Goal: Transaction & Acquisition: Purchase product/service

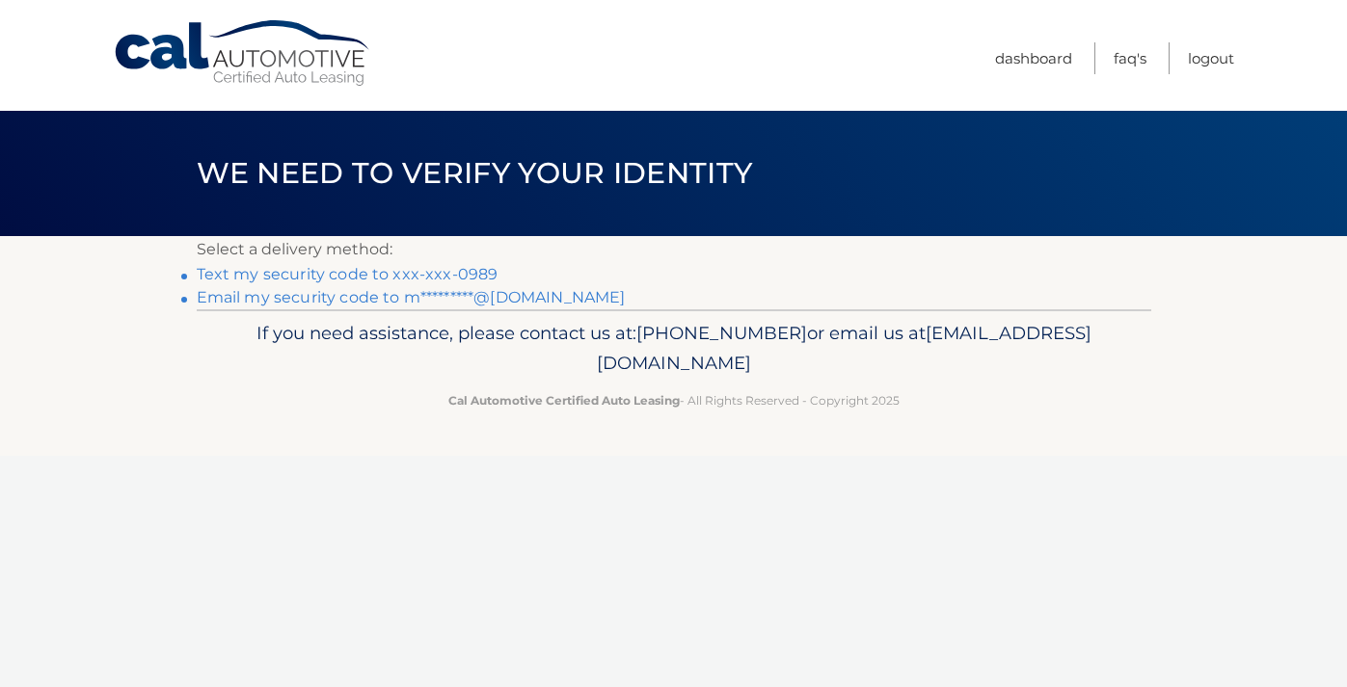
click at [400, 275] on link "Text my security code to xxx-xxx-0989" at bounding box center [348, 274] width 302 height 18
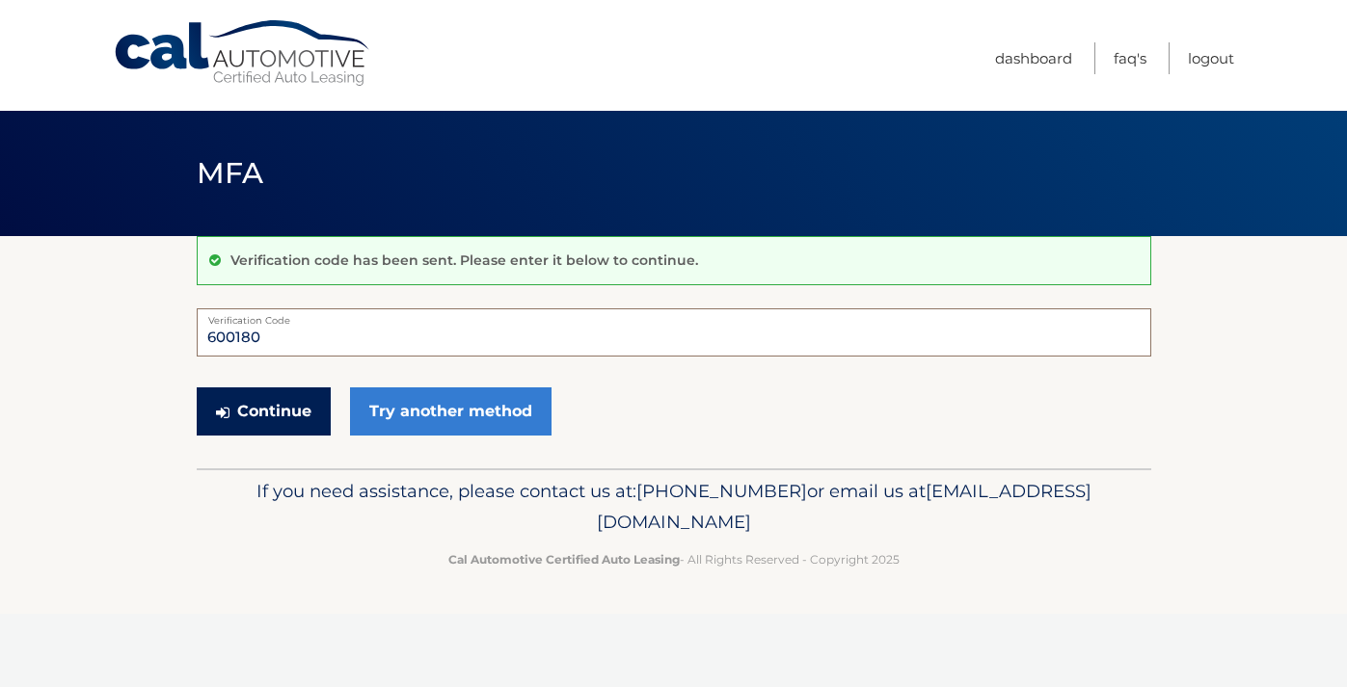
type input "600180"
click at [285, 400] on button "Continue" at bounding box center [264, 412] width 134 height 48
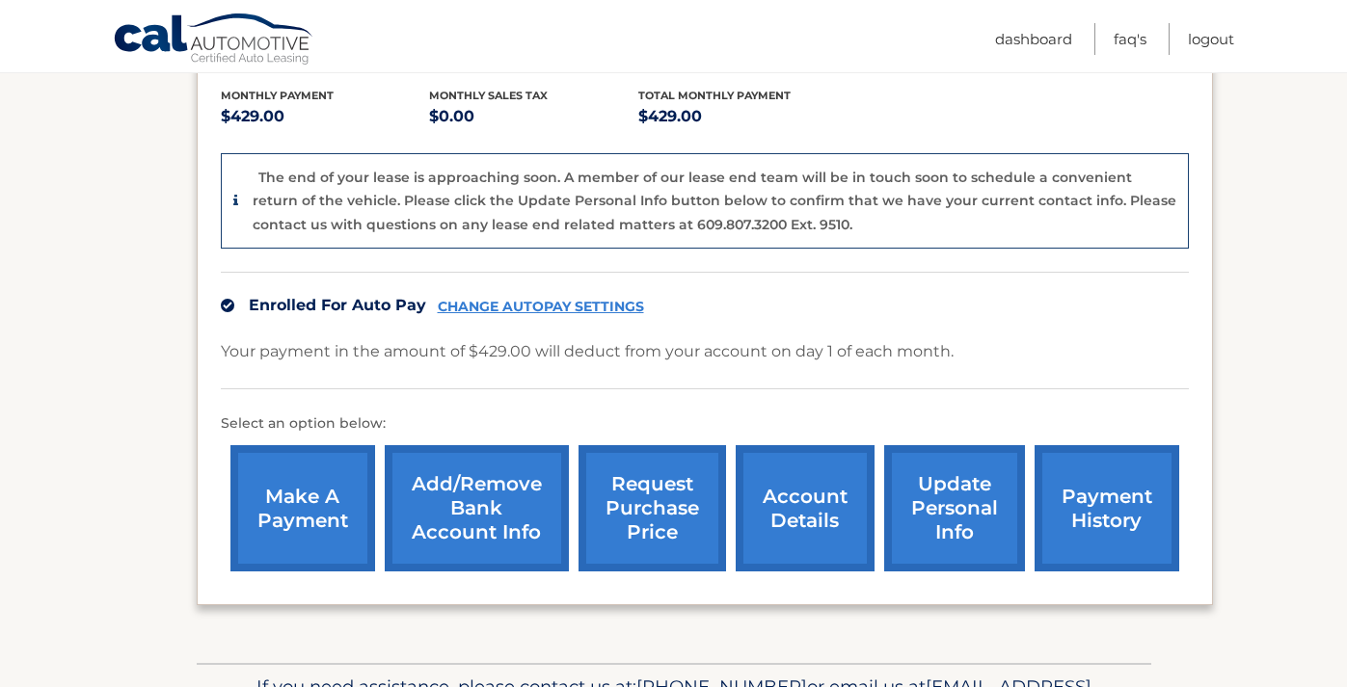
scroll to position [433, 0]
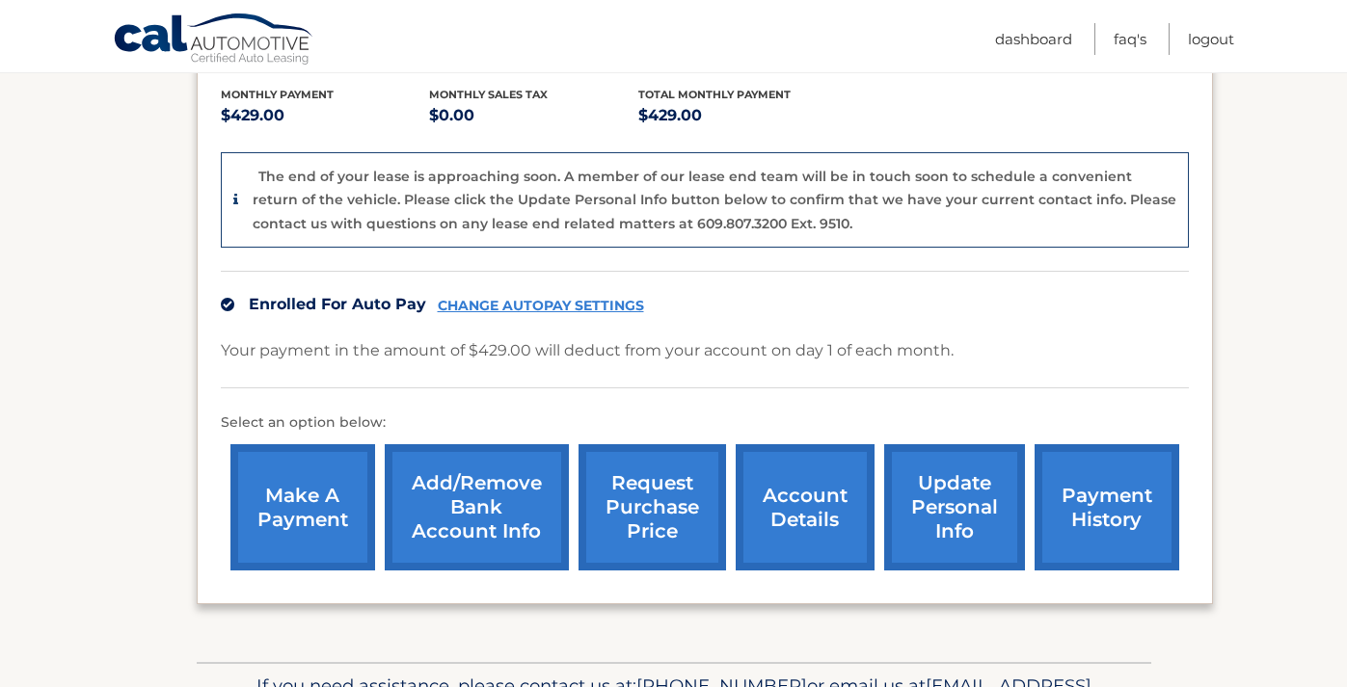
click at [816, 468] on link "account details" at bounding box center [805, 507] width 139 height 126
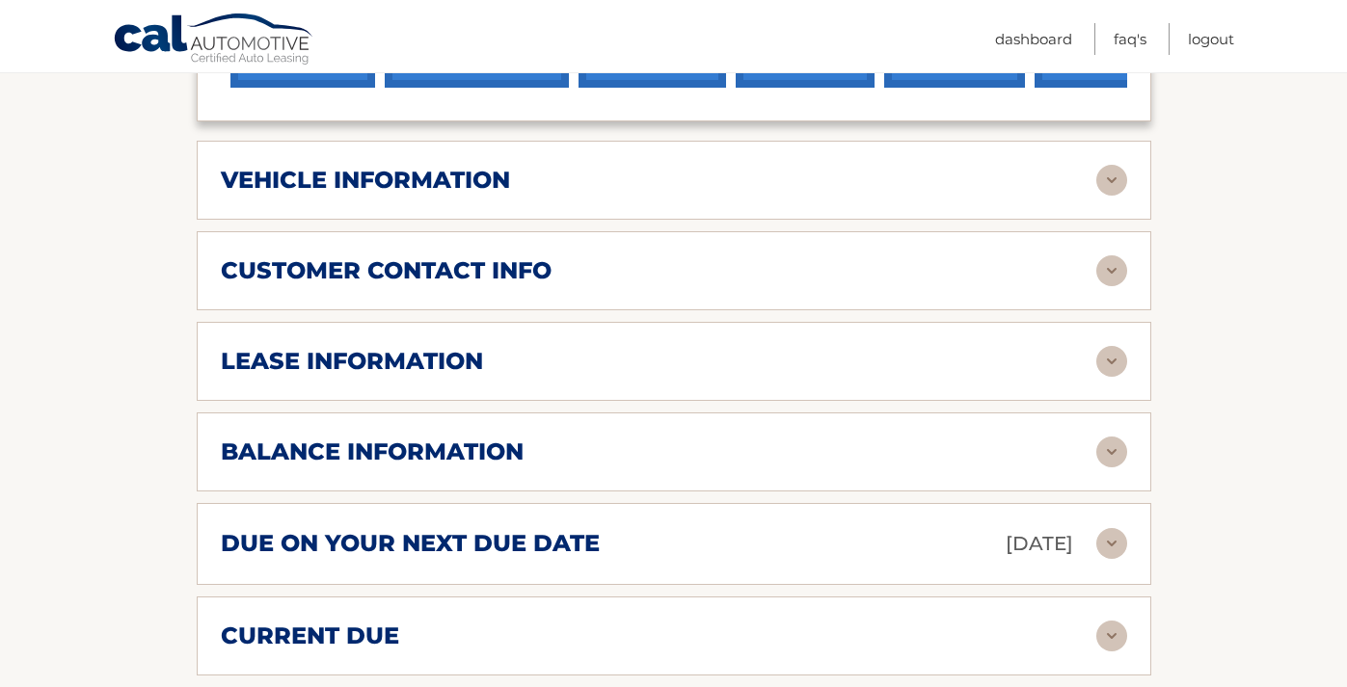
scroll to position [819, 0]
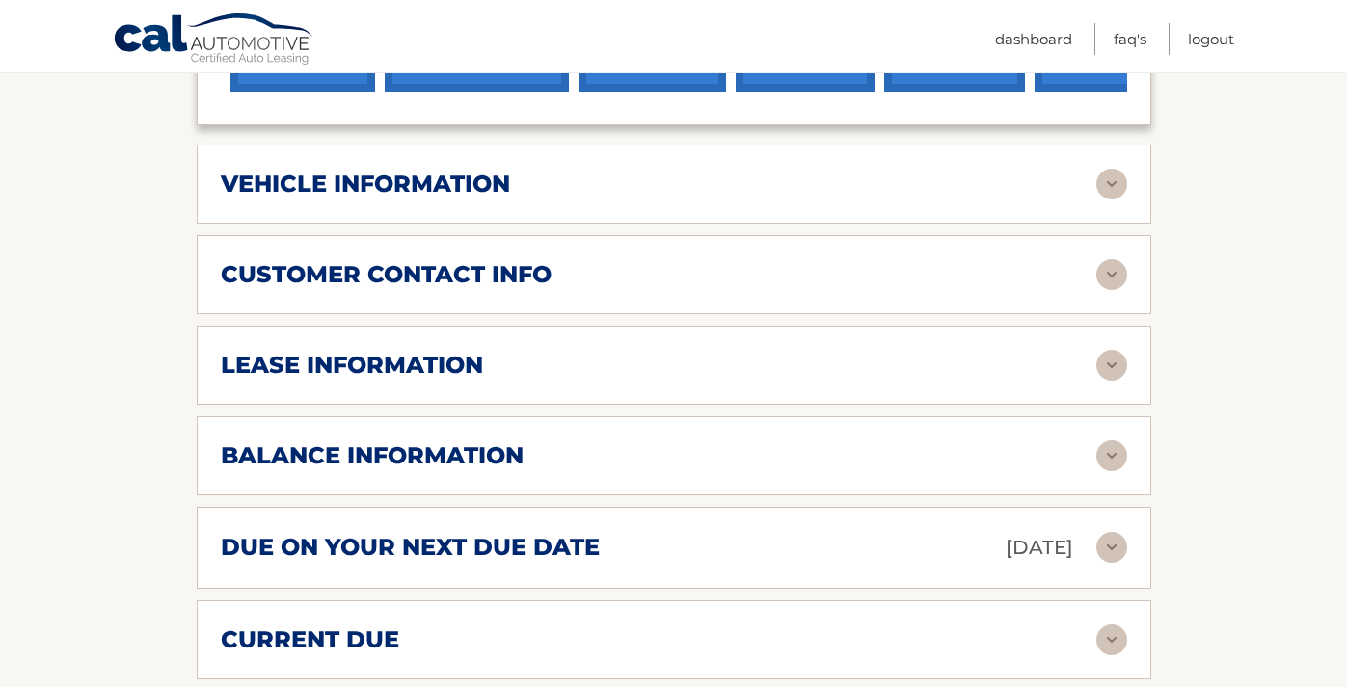
click at [1107, 350] on img at bounding box center [1111, 365] width 31 height 31
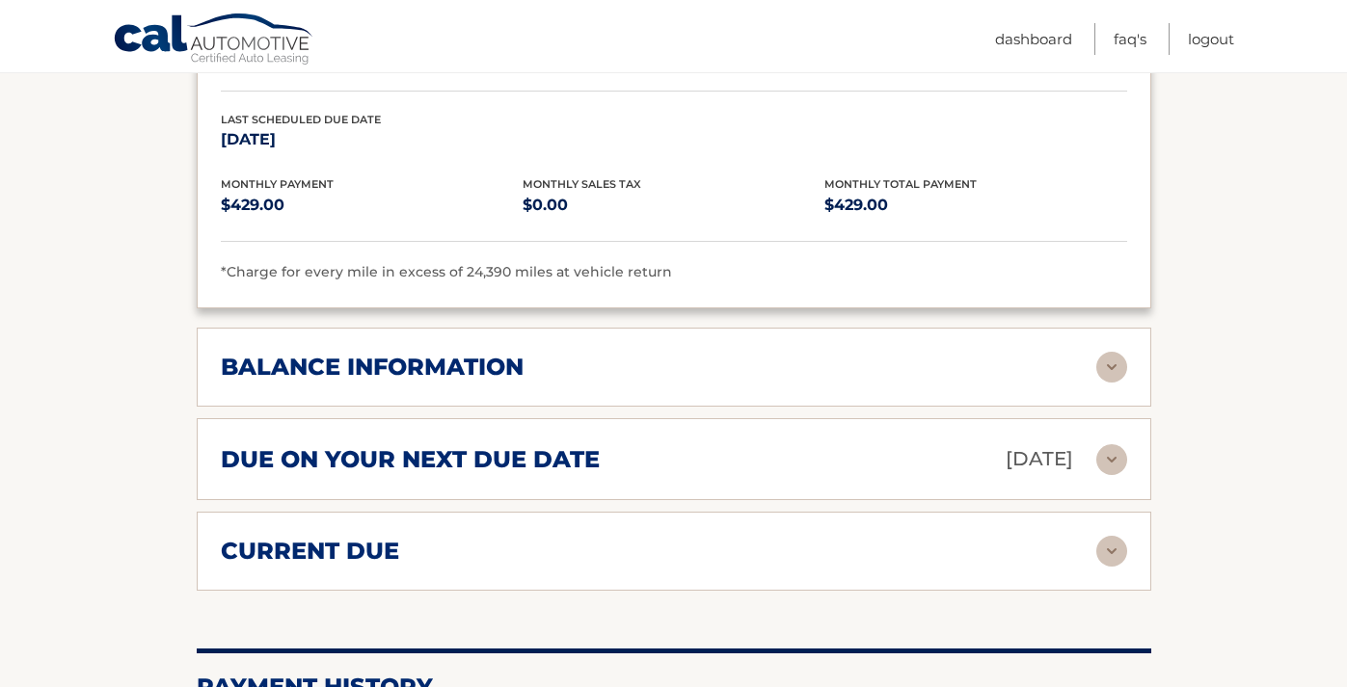
scroll to position [1284, 0]
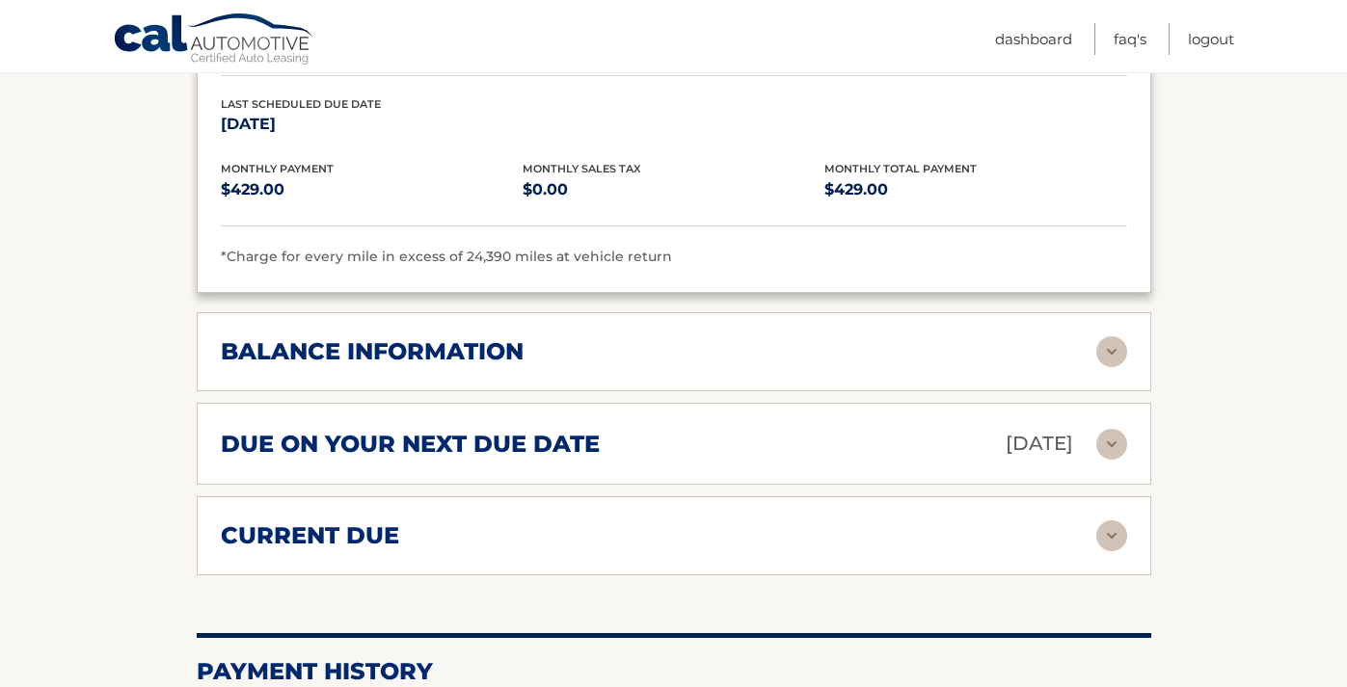
click at [1109, 337] on img at bounding box center [1111, 352] width 31 height 31
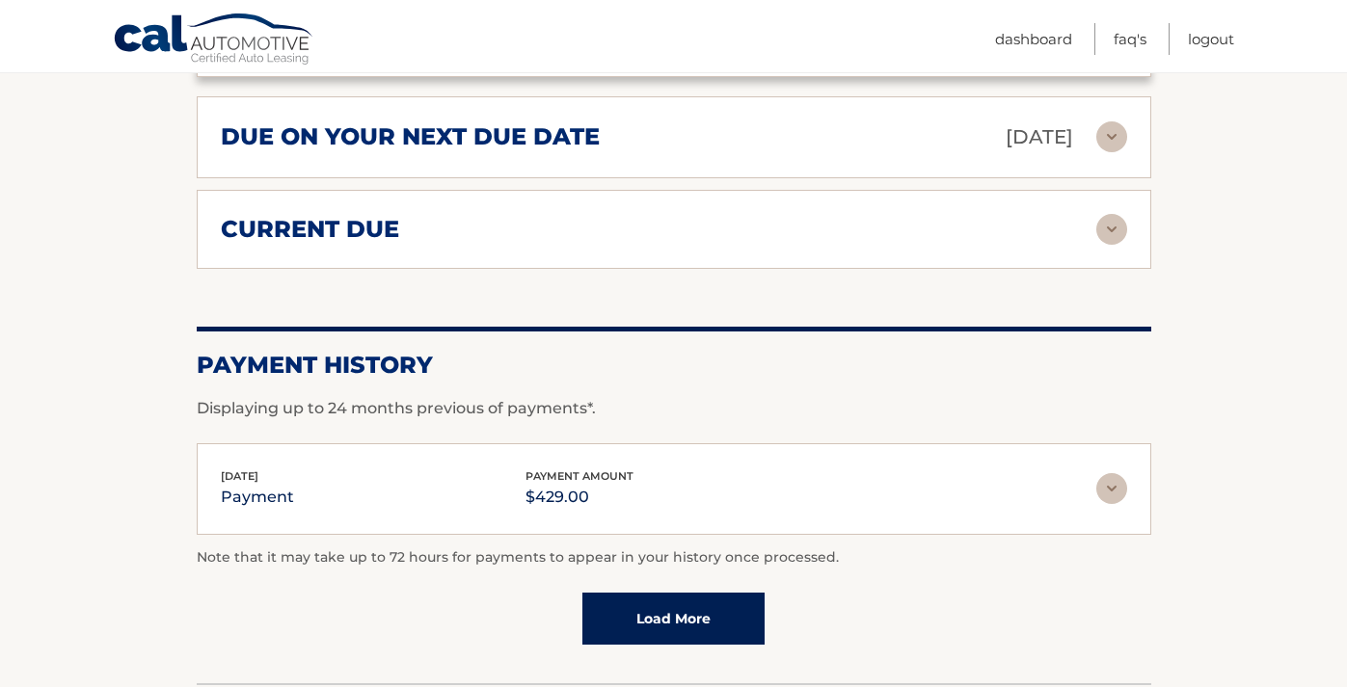
scroll to position [1822, 0]
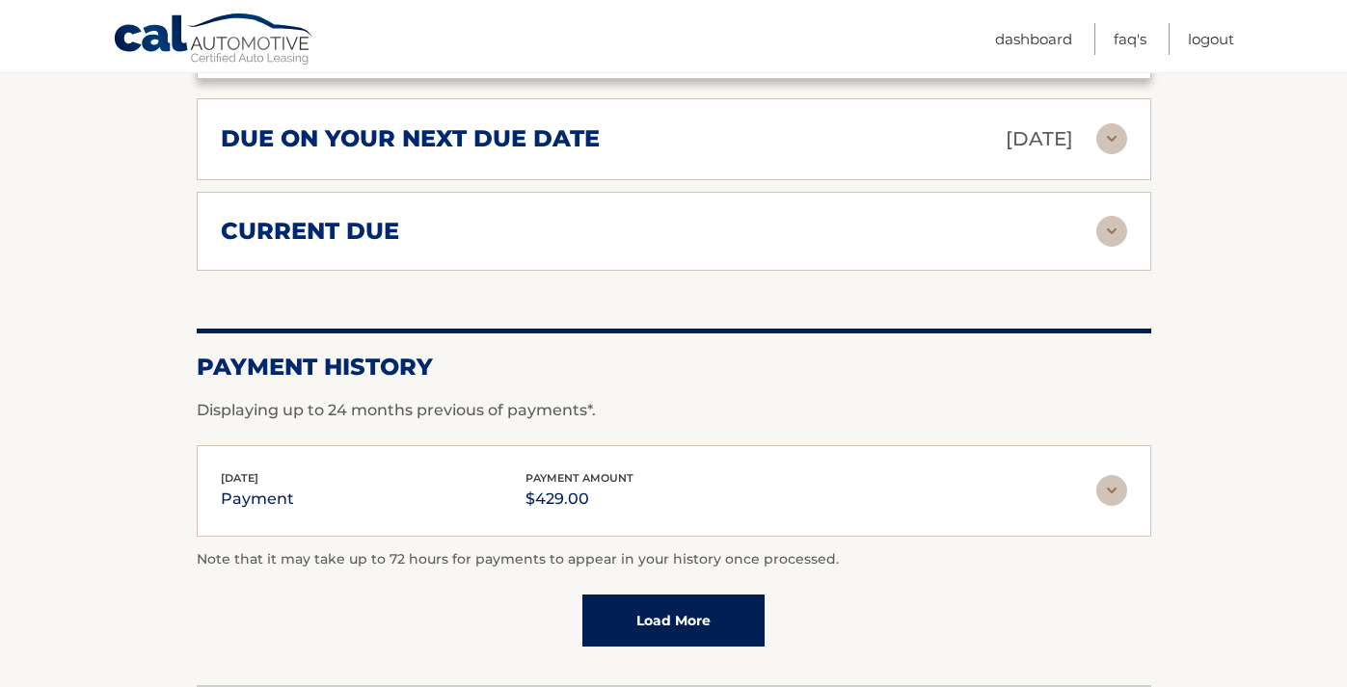
click at [1115, 216] on img at bounding box center [1111, 231] width 31 height 31
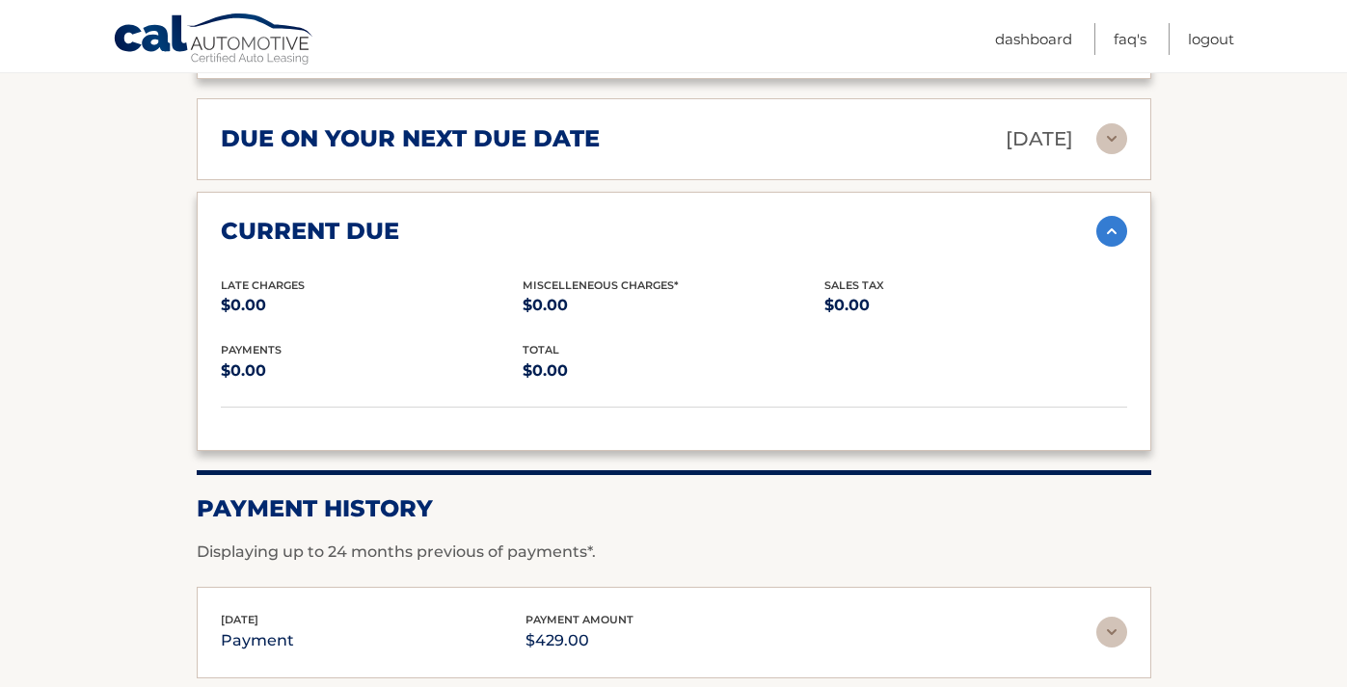
click at [1112, 216] on img at bounding box center [1111, 231] width 31 height 31
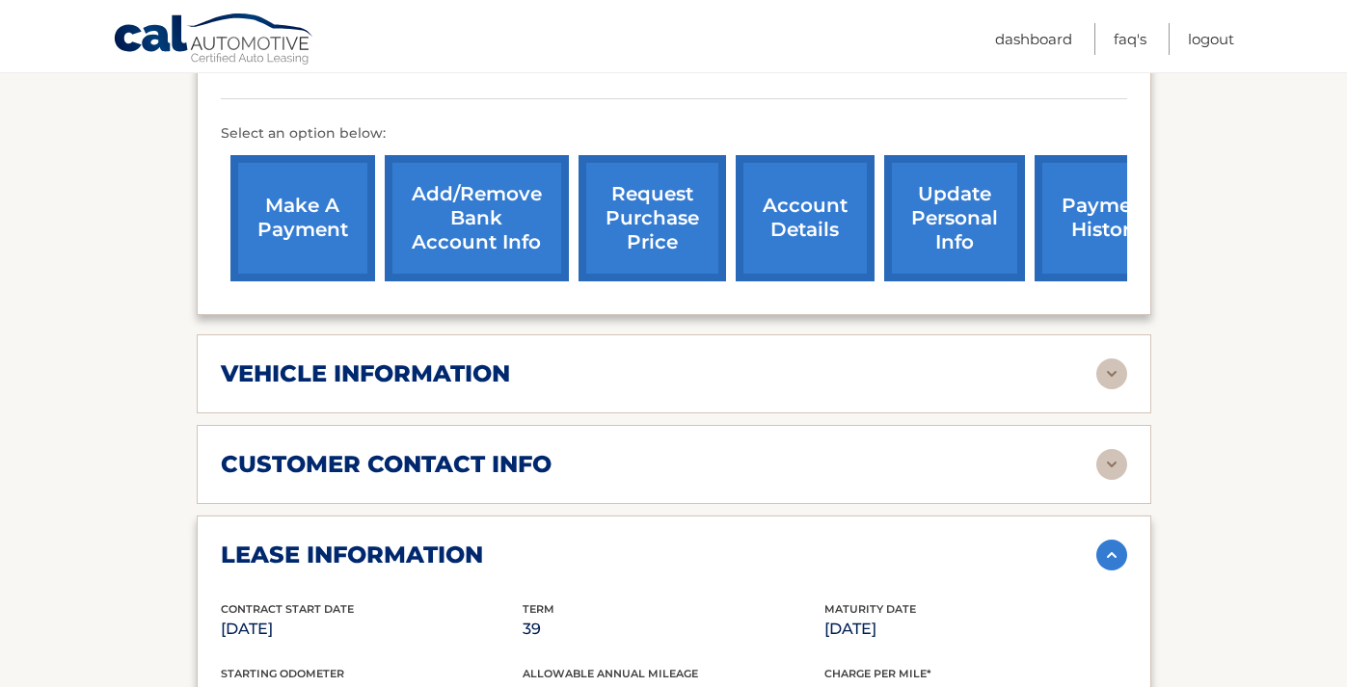
scroll to position [627, 0]
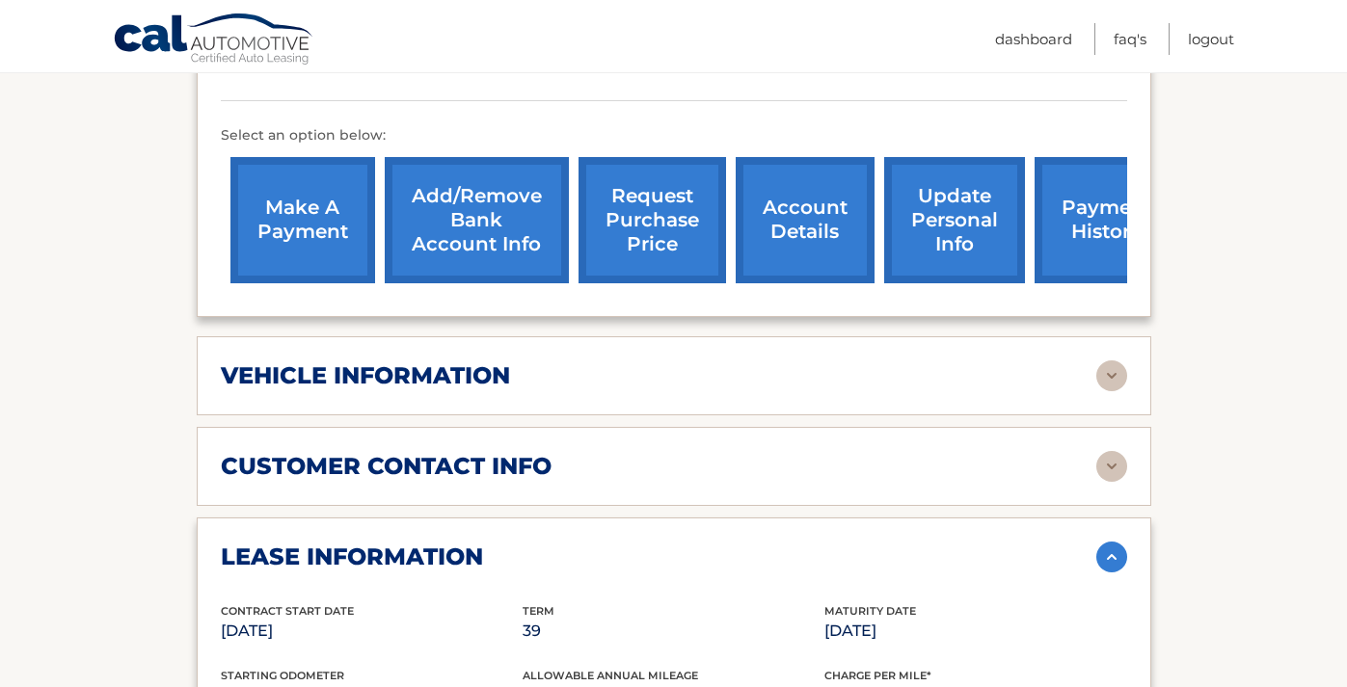
click at [1117, 542] on img at bounding box center [1111, 557] width 31 height 31
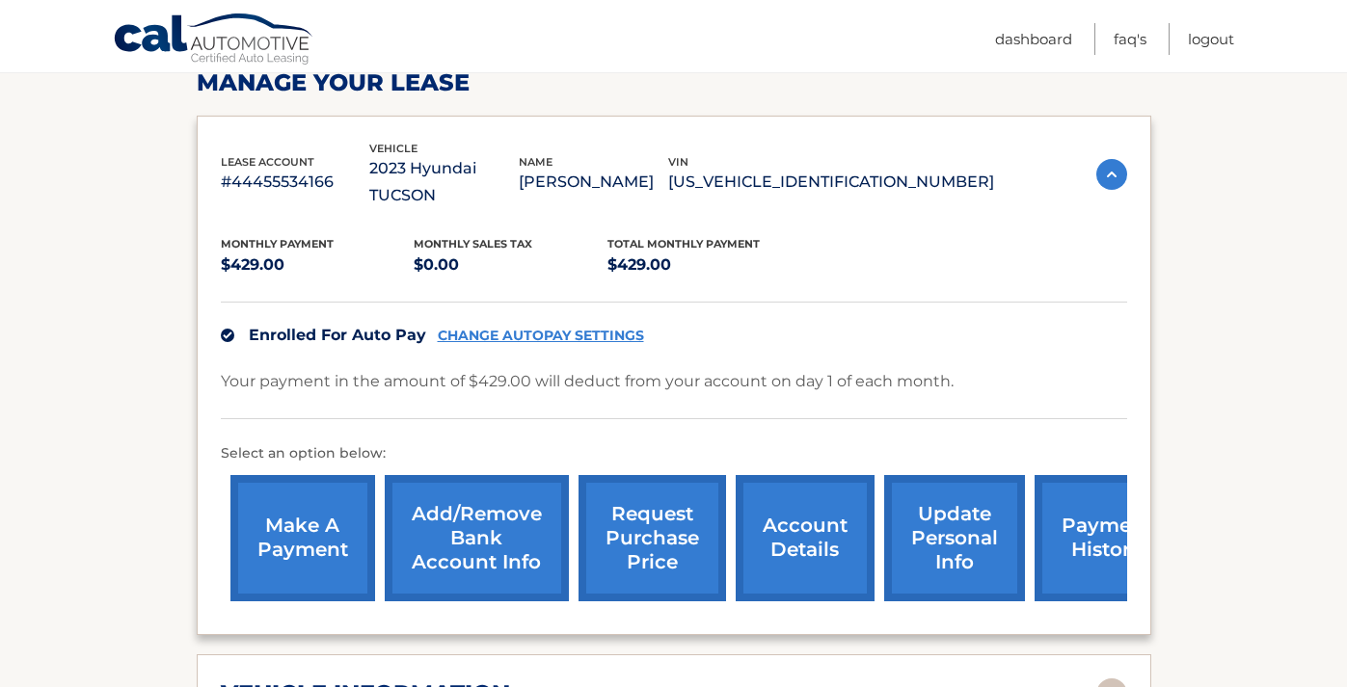
scroll to position [309, 0]
click at [548, 328] on link "CHANGE AUTOPAY SETTINGS" at bounding box center [541, 336] width 206 height 16
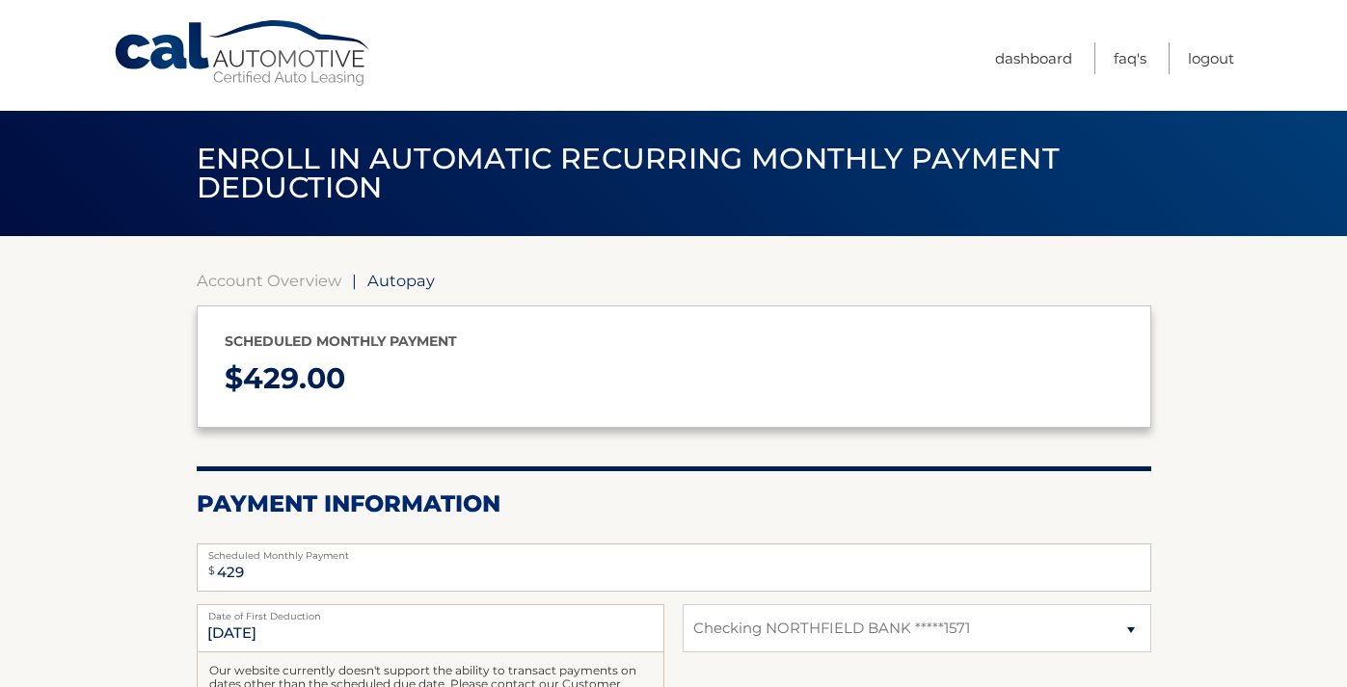
select select "NWJiMzEwMGItZWYyOC00MjM0LWJjNDYtZTFiYjU4Y2M3MjU0"
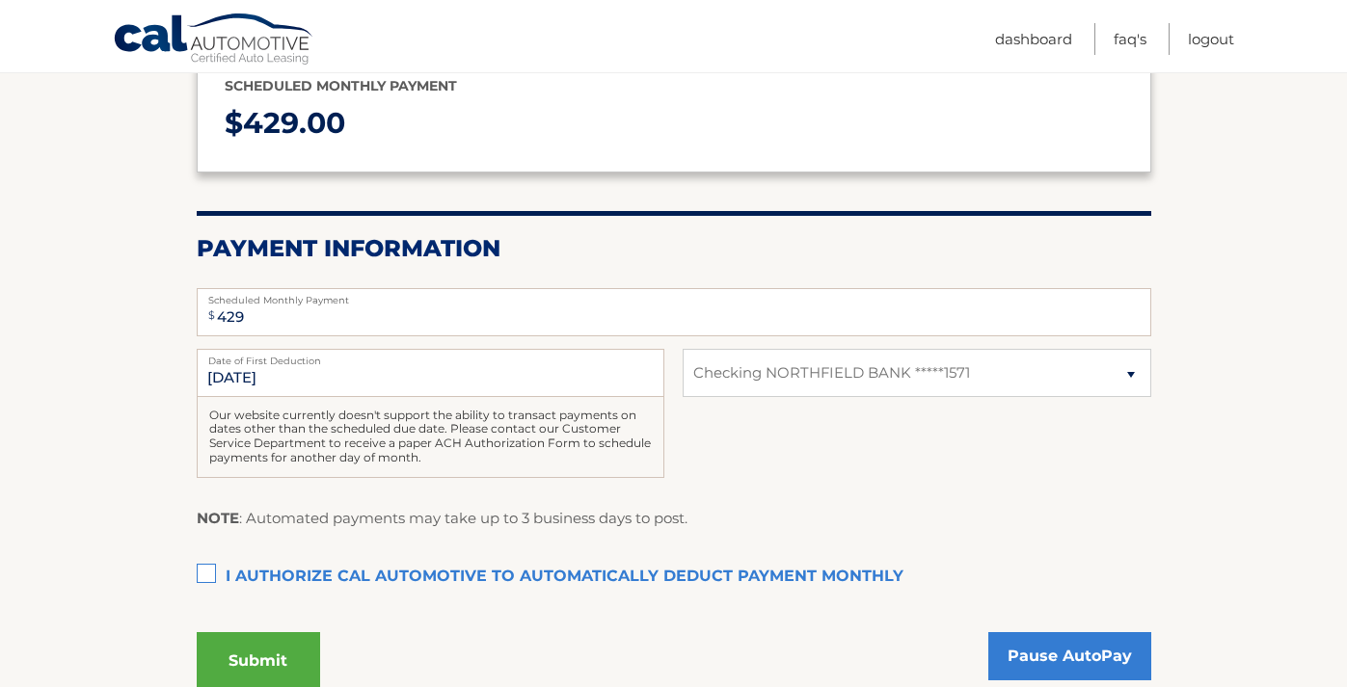
scroll to position [251, 0]
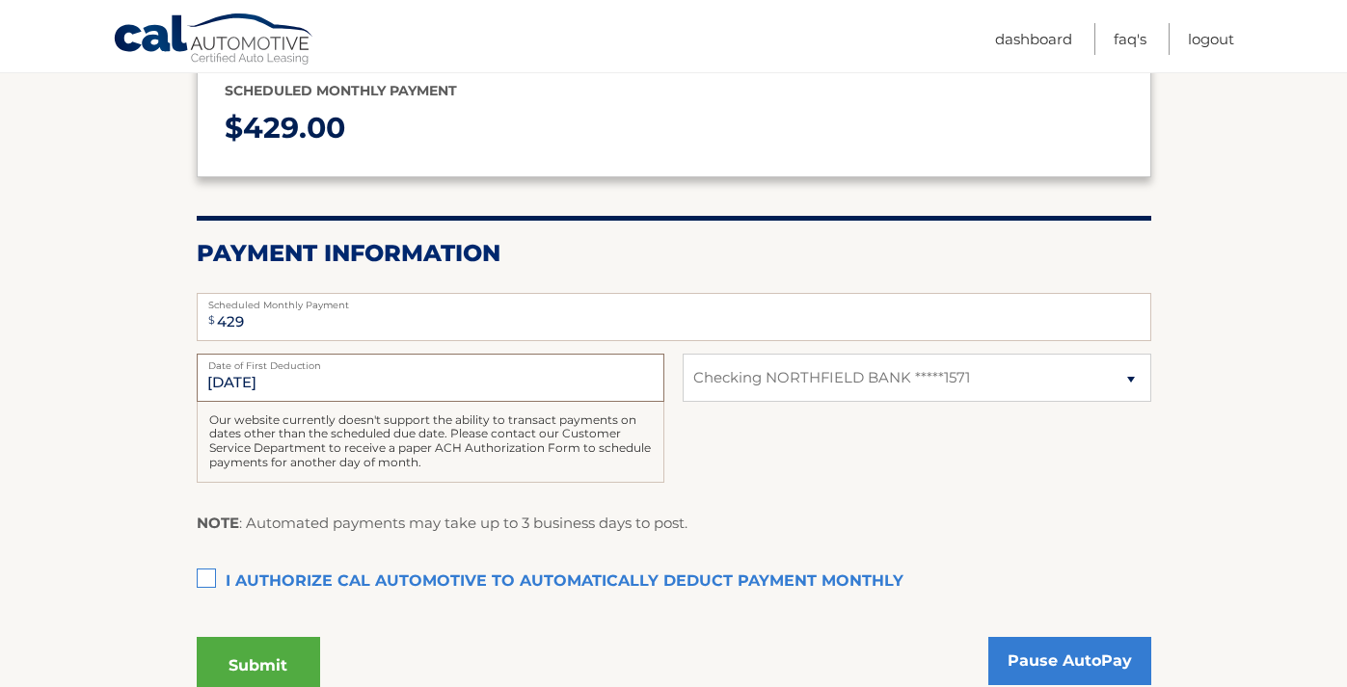
click at [316, 378] on input "10/1/2025" at bounding box center [431, 378] width 468 height 48
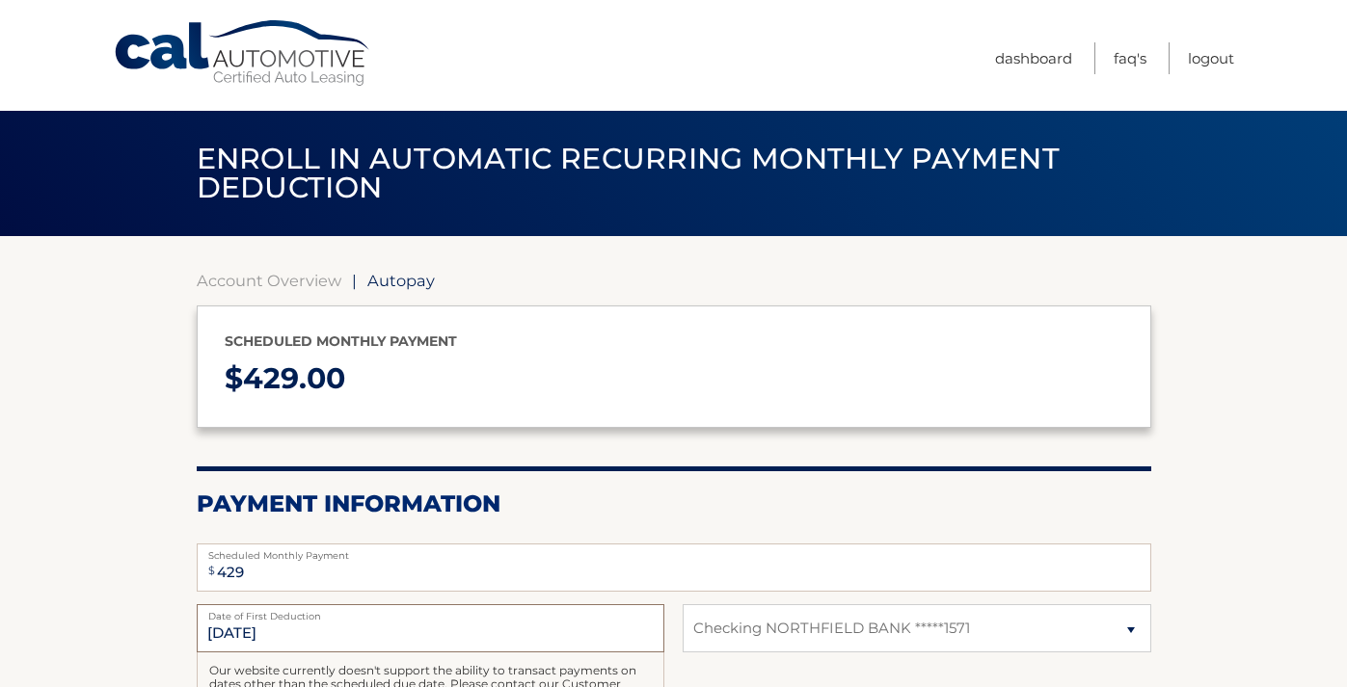
scroll to position [0, 0]
click at [267, 281] on link "Account Overview" at bounding box center [269, 280] width 145 height 19
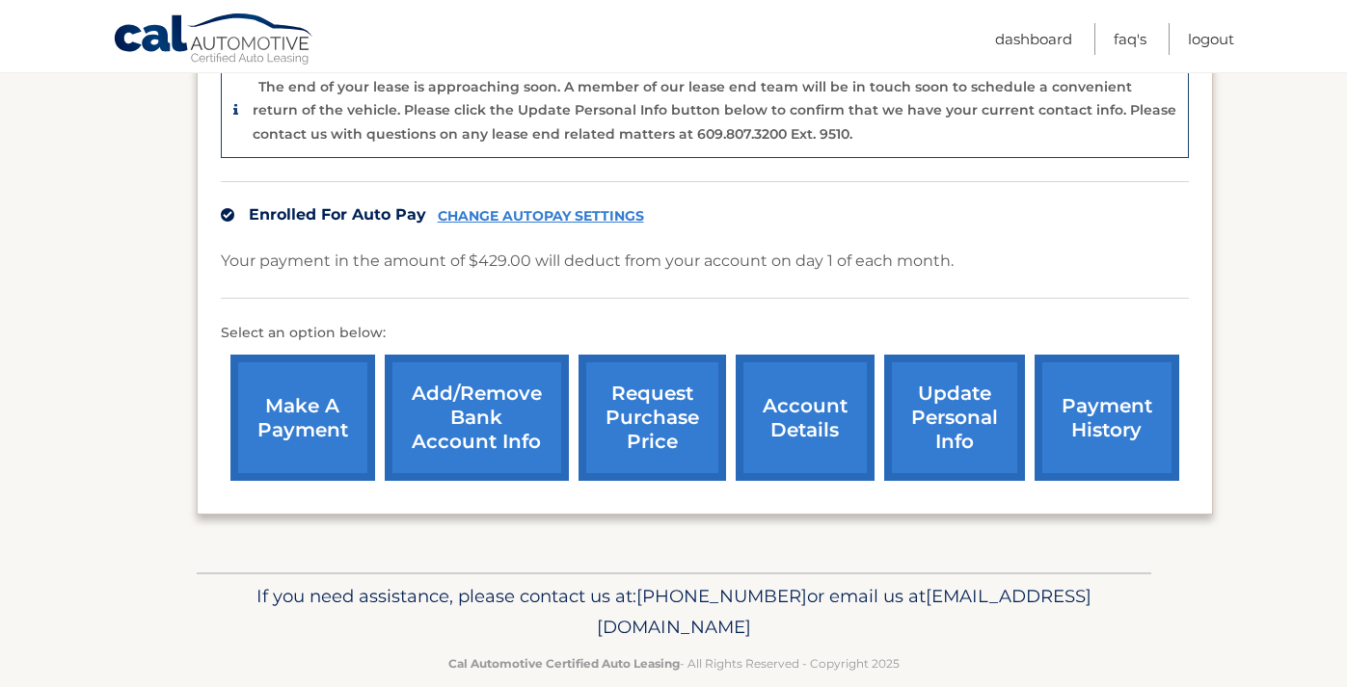
scroll to position [522, 0]
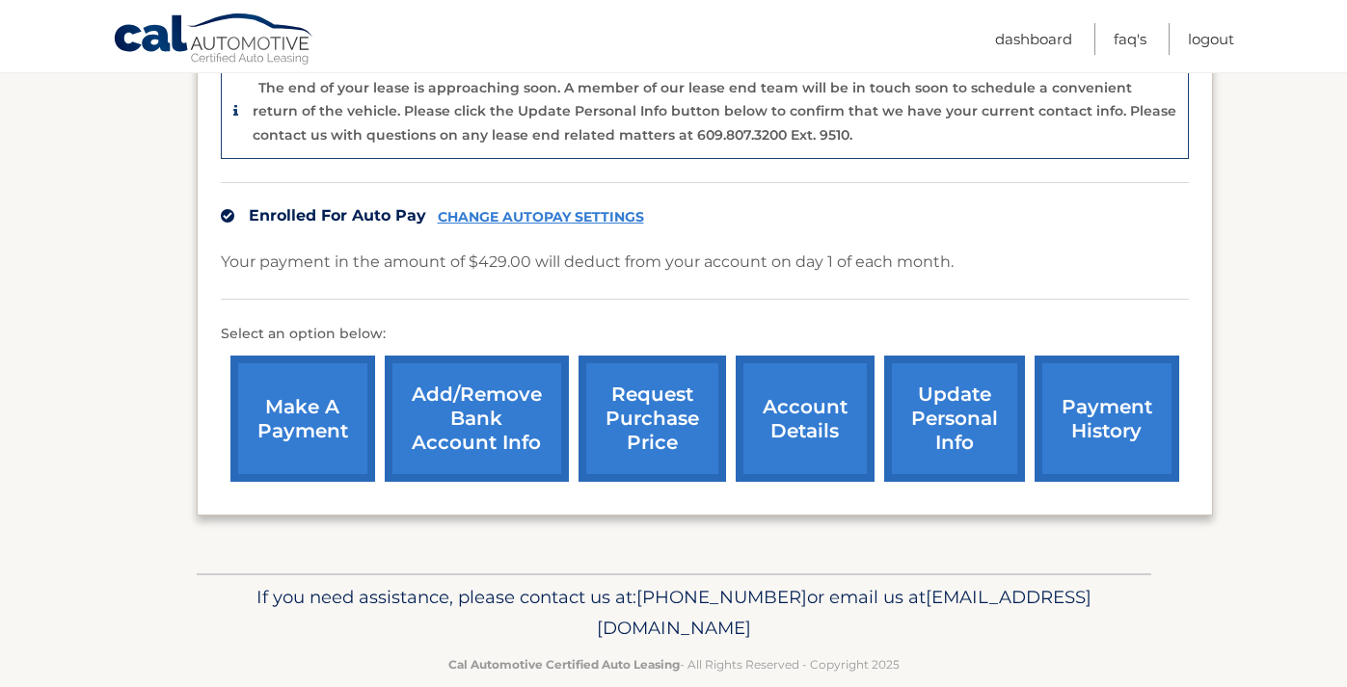
click at [310, 416] on link "make a payment" at bounding box center [302, 419] width 145 height 126
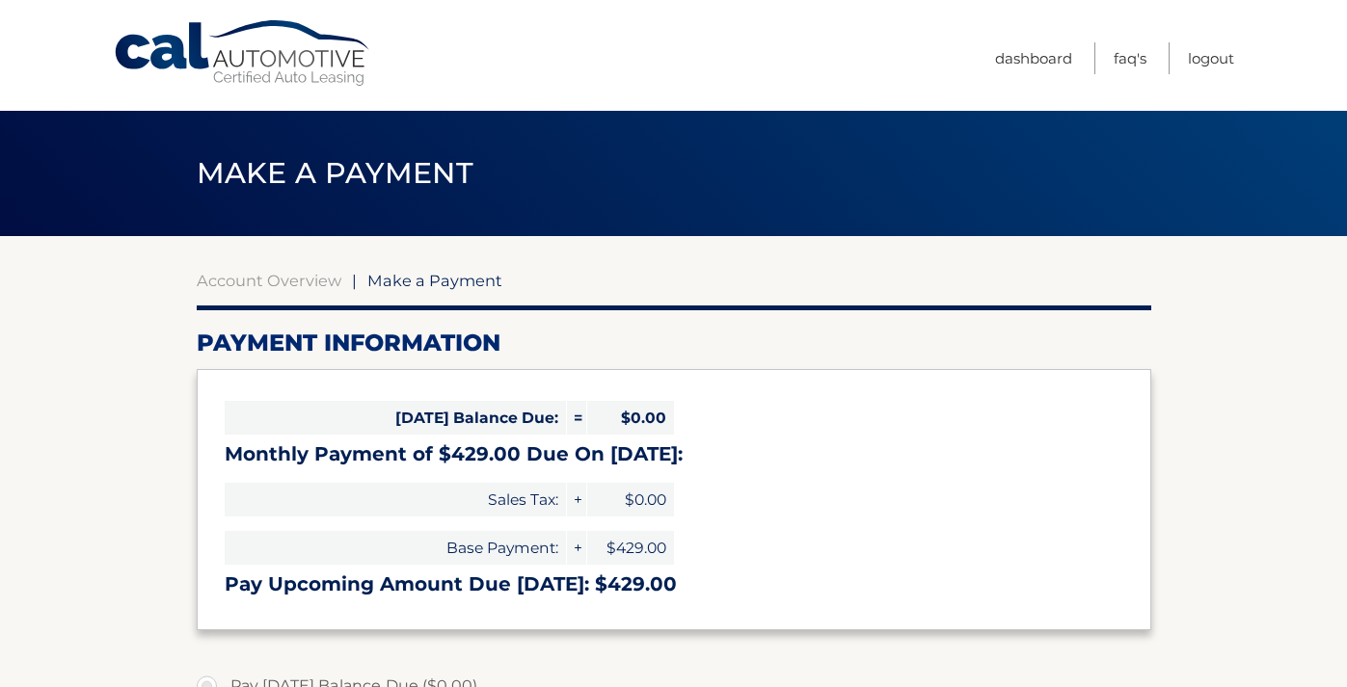
select select "NWJiMzEwMGItZWYyOC00MjM0LWJjNDYtZTFiYjU4Y2M3MjU0"
click at [635, 419] on span "$0.00" at bounding box center [630, 418] width 87 height 34
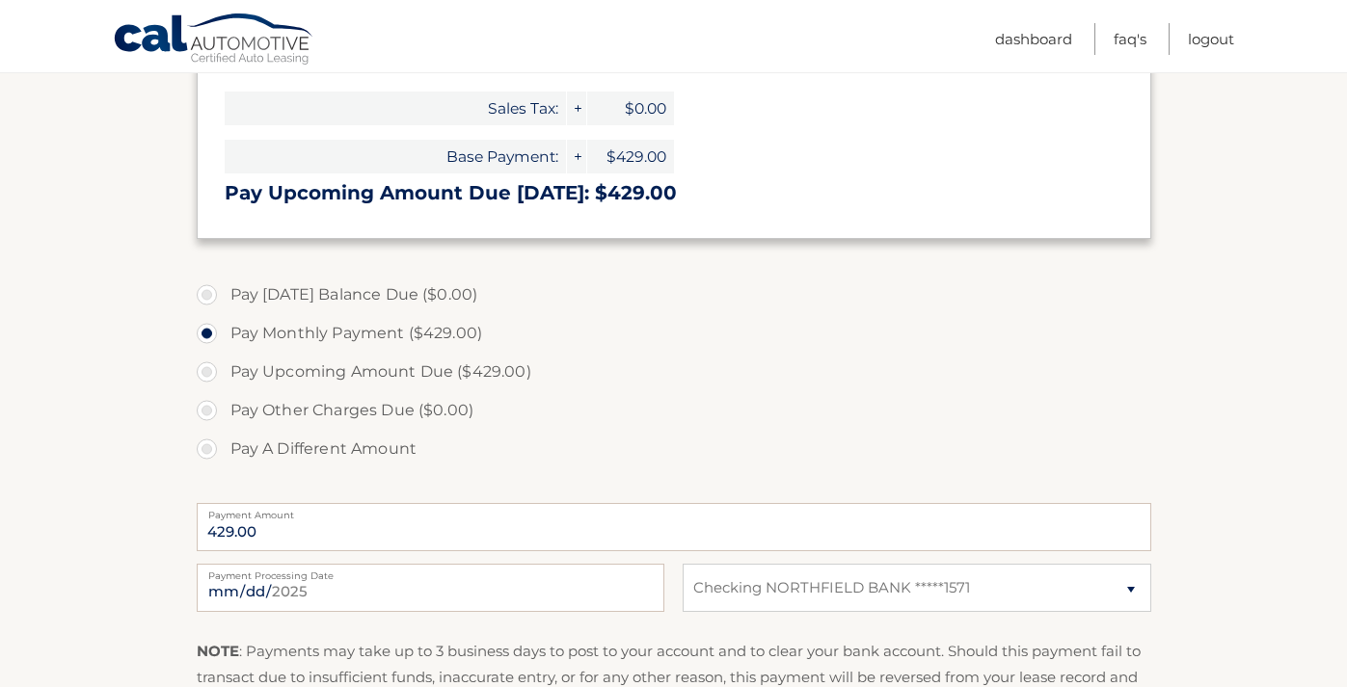
scroll to position [398, 0]
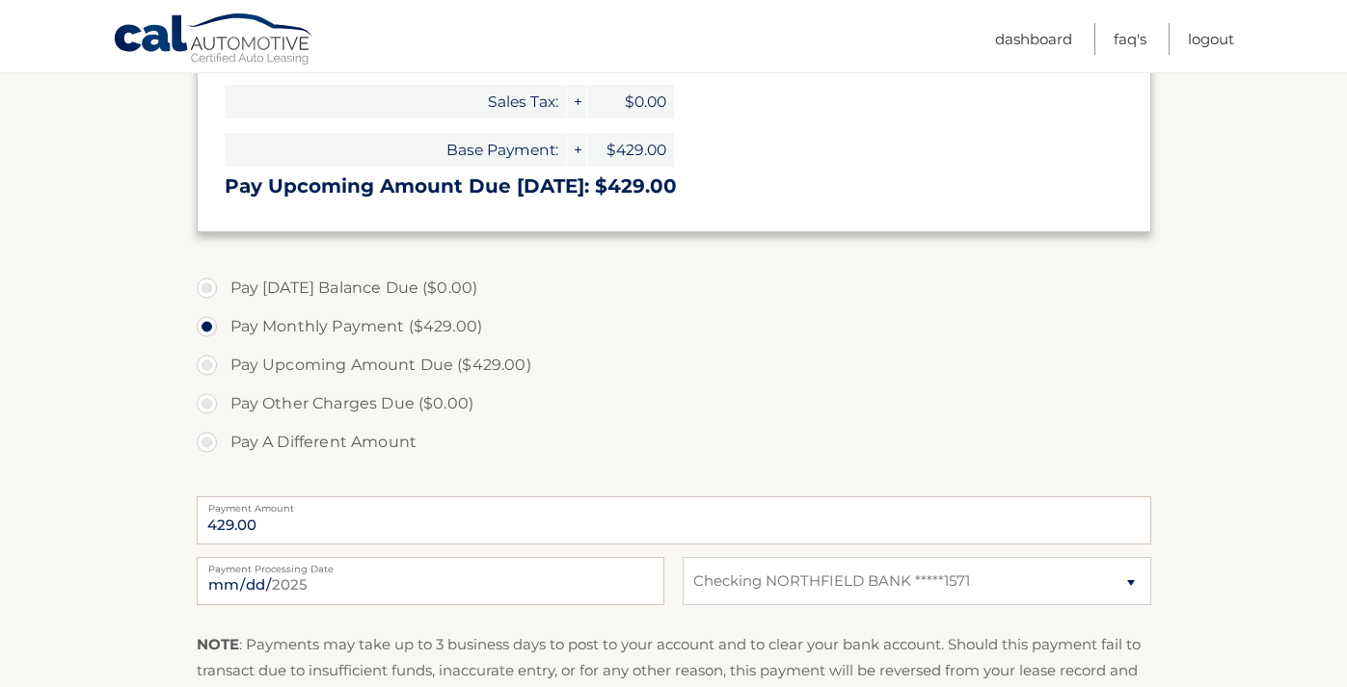
click at [212, 444] on label "Pay A Different Amount" at bounding box center [674, 442] width 955 height 39
click at [212, 444] on input "Pay A Different Amount" at bounding box center [213, 438] width 19 height 31
radio input "true"
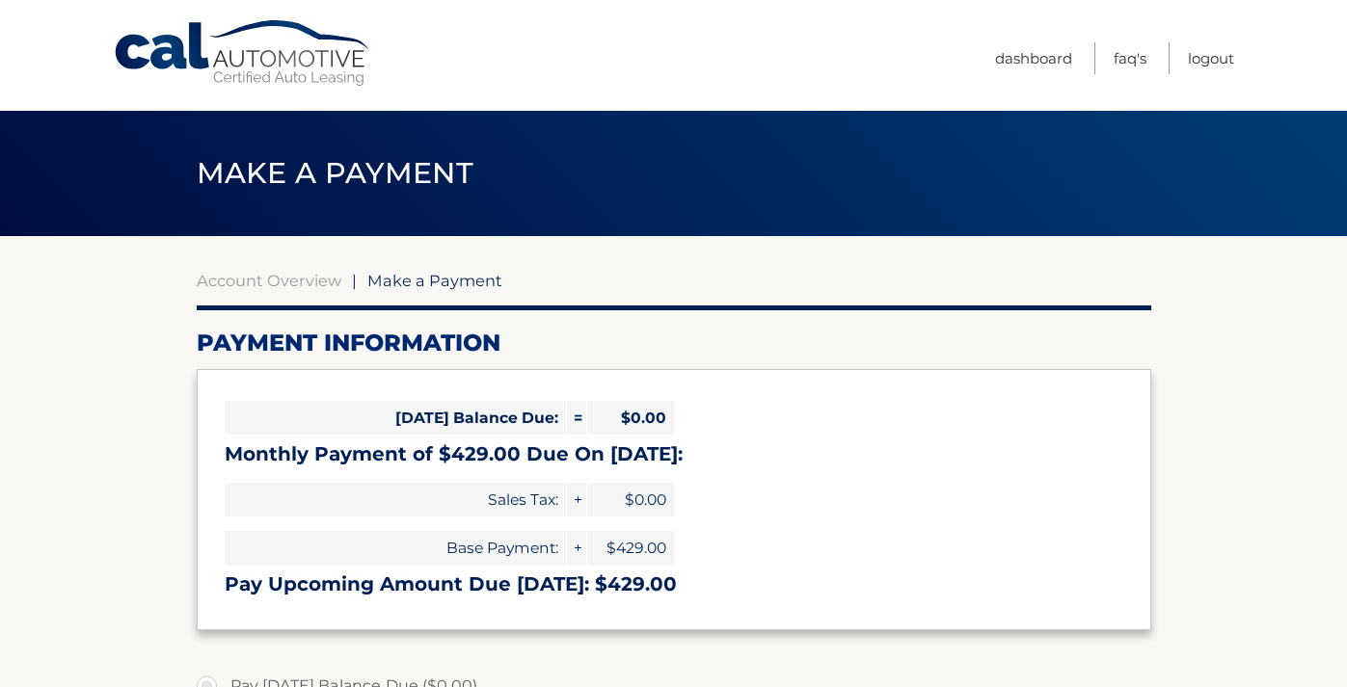
scroll to position [0, 0]
